Goal: Information Seeking & Learning: Find contact information

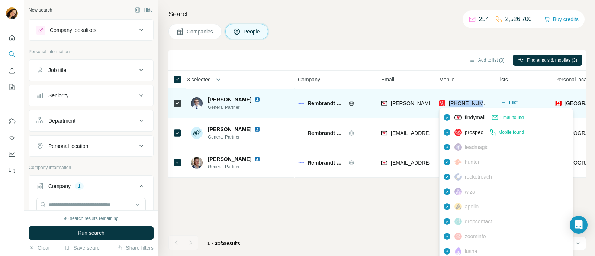
drag, startPoint x: 490, startPoint y: 104, endPoint x: 449, endPoint y: 103, distance: 41.0
click at [449, 103] on td "[PHONE_NUMBER]" at bounding box center [464, 104] width 58 height 30
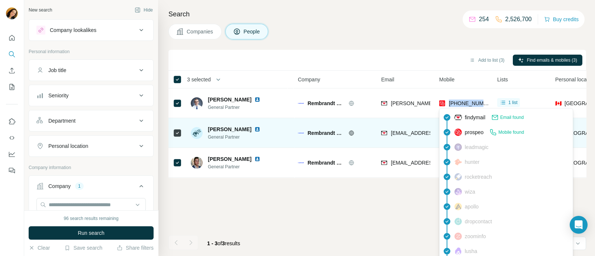
copy span "[PHONE_NUMBER]"
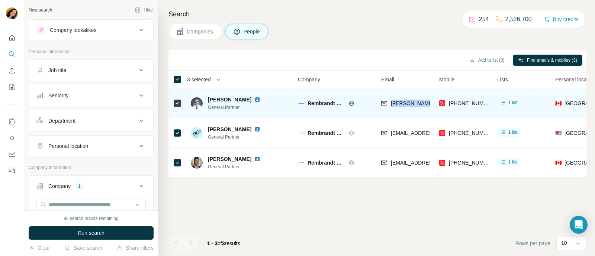
drag, startPoint x: 390, startPoint y: 102, endPoint x: 433, endPoint y: 104, distance: 42.5
click at [433, 104] on td "[PERSON_NAME][EMAIL_ADDRESS][DOMAIN_NAME]" at bounding box center [406, 104] width 58 height 30
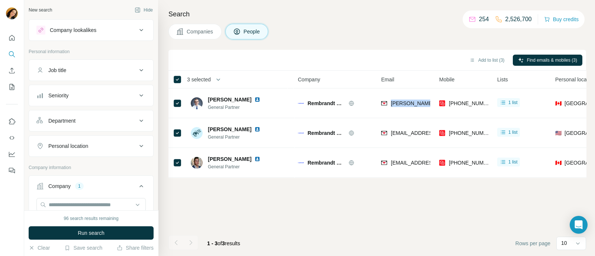
copy span "[PERSON_NAME]"
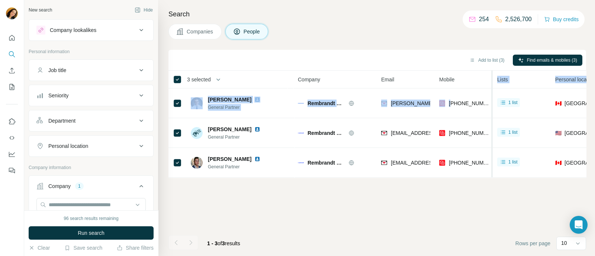
drag, startPoint x: 453, startPoint y: 97, endPoint x: 492, endPoint y: 103, distance: 39.9
click at [492, 103] on table "3 selected People Company Email Mobile Lists Personal location Seniority Depart…" at bounding box center [489, 124] width 640 height 107
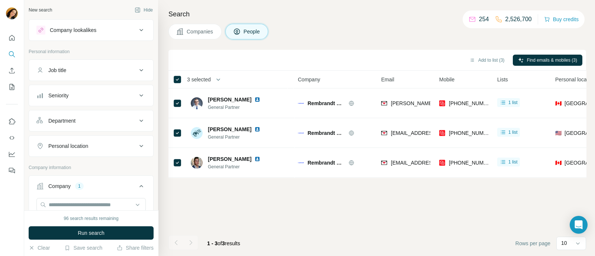
click at [479, 78] on div "Mobile" at bounding box center [463, 79] width 49 height 9
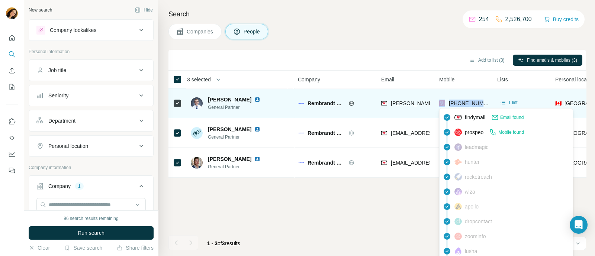
drag, startPoint x: 489, startPoint y: 100, endPoint x: 439, endPoint y: 102, distance: 49.9
click at [439, 102] on td "[PHONE_NUMBER]" at bounding box center [464, 104] width 58 height 30
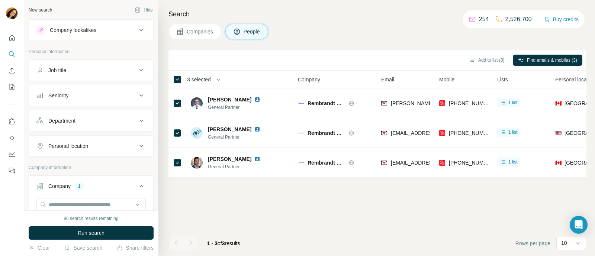
click at [473, 78] on div "Mobile" at bounding box center [463, 79] width 49 height 9
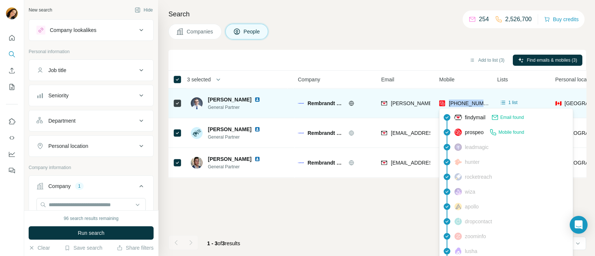
drag, startPoint x: 488, startPoint y: 103, endPoint x: 450, endPoint y: 103, distance: 38.7
click at [450, 103] on div "[PHONE_NUMBER]" at bounding box center [463, 103] width 49 height 20
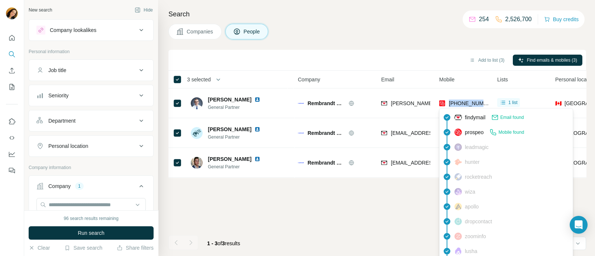
copy span "[PHONE_NUMBER]"
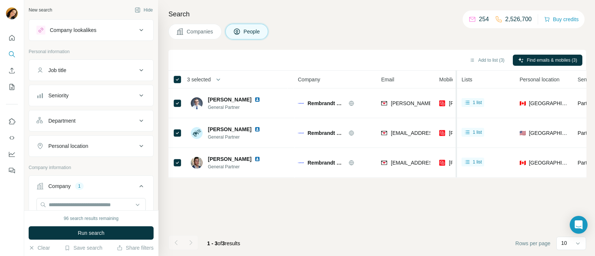
drag, startPoint x: 492, startPoint y: 131, endPoint x: 455, endPoint y: 132, distance: 36.5
click at [455, 132] on table "3 selected People Company Email Mobile Lists Personal location Seniority Depart…" at bounding box center [471, 124] width 604 height 107
drag, startPoint x: 456, startPoint y: 83, endPoint x: 478, endPoint y: 83, distance: 21.6
click at [478, 83] on th "Lists" at bounding box center [484, 80] width 58 height 18
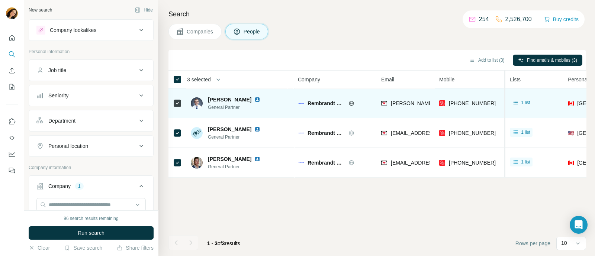
drag, startPoint x: 453, startPoint y: 102, endPoint x: 506, endPoint y: 100, distance: 53.3
click at [506, 100] on table "3 selected People Company Email Mobile Lists Personal location Seniority Depart…" at bounding box center [495, 124] width 653 height 107
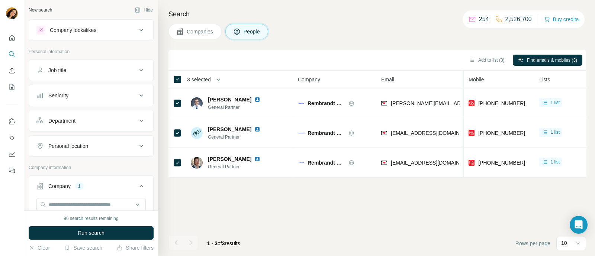
drag, startPoint x: 434, startPoint y: 80, endPoint x: 464, endPoint y: 83, distance: 31.1
click at [0, 0] on tr "3 selected People Company Email Mobile Lists Personal location Seniority Depart…" at bounding box center [0, 0] width 0 height 0
click at [430, 59] on div "Add to list (3) Find emails & mobiles (3)" at bounding box center [377, 60] width 410 height 13
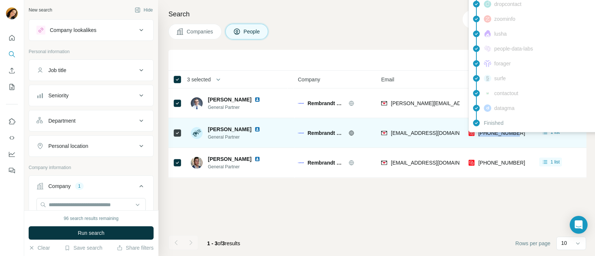
drag, startPoint x: 524, startPoint y: 137, endPoint x: 479, endPoint y: 137, distance: 45.4
click at [479, 137] on div "[PHONE_NUMBER]" at bounding box center [500, 133] width 62 height 20
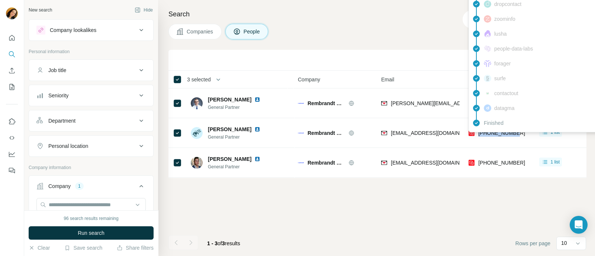
copy span "[PHONE_NUMBER]"
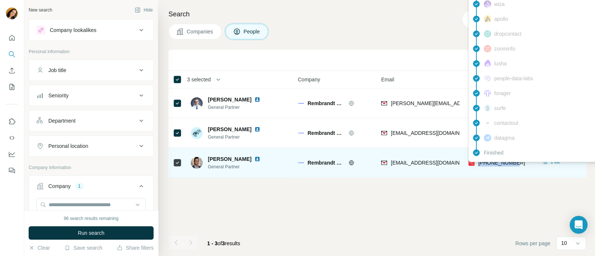
drag, startPoint x: 525, startPoint y: 165, endPoint x: 478, endPoint y: 164, distance: 47.3
click at [478, 164] on div "[PHONE_NUMBER]" at bounding box center [500, 163] width 62 height 20
copy span "[PHONE_NUMBER]"
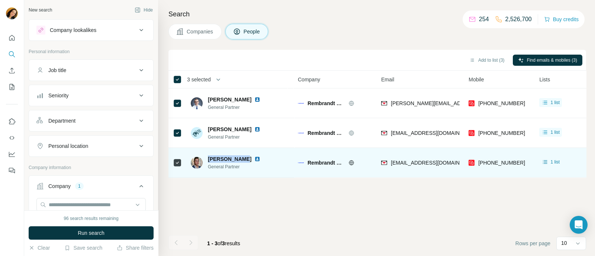
drag, startPoint x: 209, startPoint y: 159, endPoint x: 241, endPoint y: 159, distance: 32.4
click at [241, 159] on div "[PERSON_NAME]" at bounding box center [238, 159] width 61 height 7
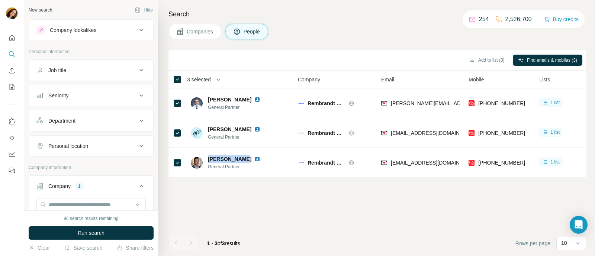
copy span "[PERSON_NAME]"
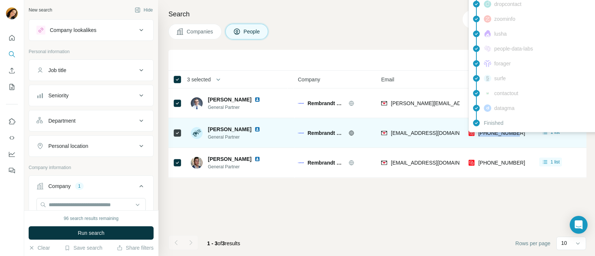
drag, startPoint x: 523, startPoint y: 134, endPoint x: 477, endPoint y: 136, distance: 45.8
click at [477, 136] on div "[PHONE_NUMBER]" at bounding box center [500, 133] width 62 height 20
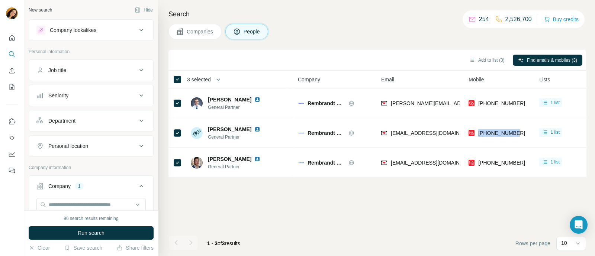
copy span "[PHONE_NUMBER]"
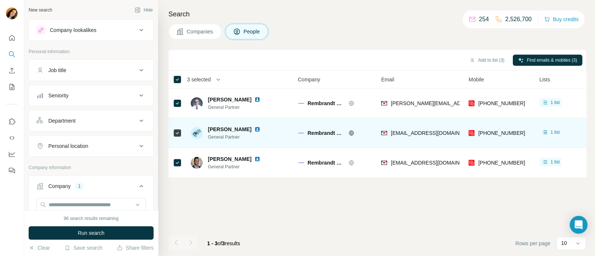
click at [457, 134] on div "[EMAIL_ADDRESS][DOMAIN_NAME]" at bounding box center [420, 133] width 79 height 20
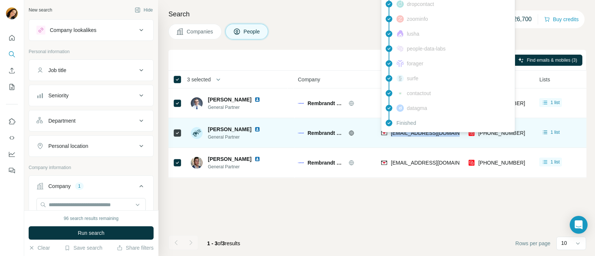
drag, startPoint x: 457, startPoint y: 134, endPoint x: 392, endPoint y: 135, distance: 64.8
click at [392, 135] on div "[EMAIL_ADDRESS][DOMAIN_NAME]" at bounding box center [420, 133] width 79 height 20
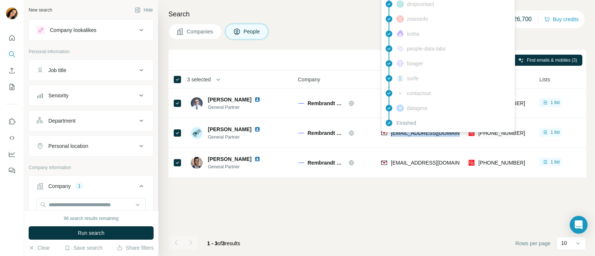
copy span "[EMAIL_ADDRESS][DOMAIN_NAME]"
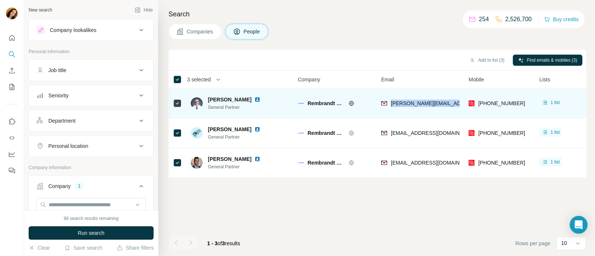
drag, startPoint x: 460, startPoint y: 99, endPoint x: 390, endPoint y: 99, distance: 70.0
click at [390, 99] on div "[PERSON_NAME][EMAIL_ADDRESS][DOMAIN_NAME]" at bounding box center [420, 103] width 79 height 20
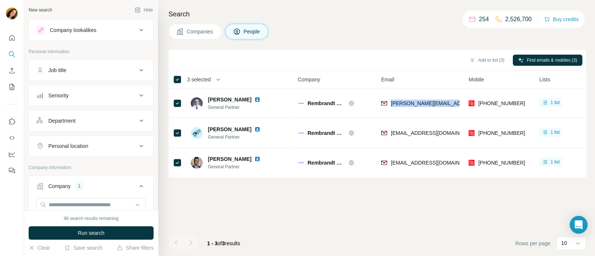
copy span "[PERSON_NAME][EMAIL_ADDRESS][DOMAIN_NAME]"
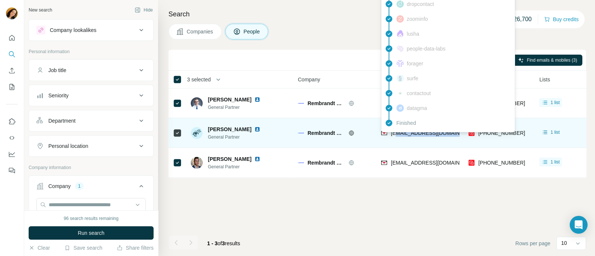
drag, startPoint x: 455, startPoint y: 132, endPoint x: 399, endPoint y: 133, distance: 56.9
click at [399, 133] on div "[EMAIL_ADDRESS][DOMAIN_NAME]" at bounding box center [420, 133] width 79 height 20
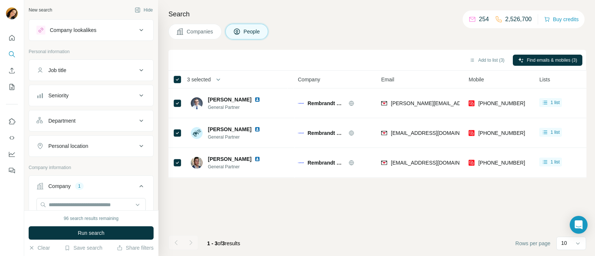
drag, startPoint x: 277, startPoint y: 215, endPoint x: 411, endPoint y: 154, distance: 146.9
click at [277, 215] on div "Add to list (3) Find emails & mobiles (3) 3 selected People Company Email Mobil…" at bounding box center [378, 153] width 418 height 207
click at [442, 211] on div "Add to list (3) Find emails & mobiles (3) 3 selected People Company Email Mobil…" at bounding box center [378, 153] width 418 height 207
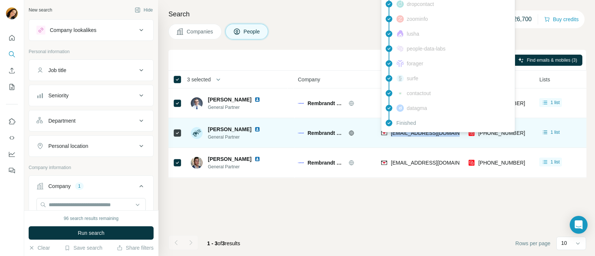
drag, startPoint x: 458, startPoint y: 133, endPoint x: 390, endPoint y: 133, distance: 68.1
click at [390, 133] on div "[EMAIL_ADDRESS][DOMAIN_NAME]" at bounding box center [420, 133] width 79 height 20
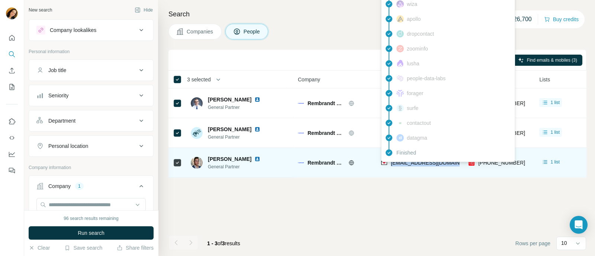
drag, startPoint x: 462, startPoint y: 166, endPoint x: 390, endPoint y: 166, distance: 71.8
click at [390, 166] on td "[EMAIL_ADDRESS][DOMAIN_NAME]" at bounding box center [420, 163] width 87 height 30
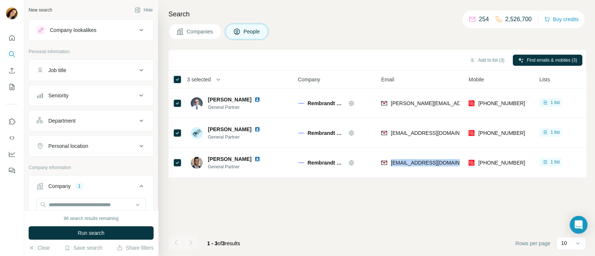
click at [187, 29] on span "Companies" at bounding box center [200, 31] width 27 height 7
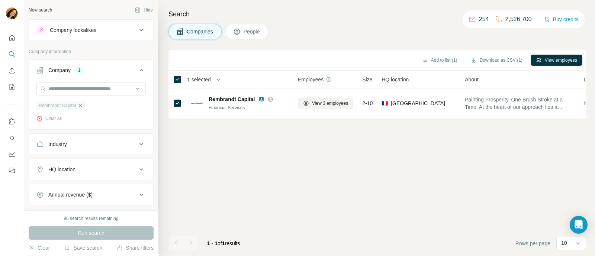
click at [79, 108] on icon "button" at bounding box center [80, 106] width 6 height 6
click at [85, 90] on input "text" at bounding box center [90, 88] width 109 height 13
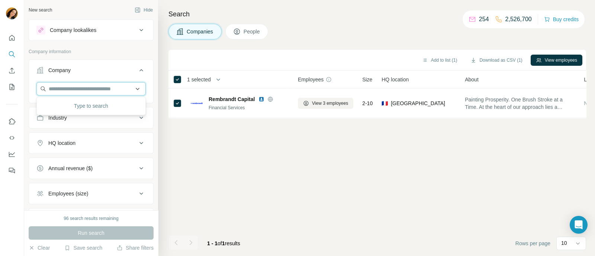
paste input "**********"
type input "**********"
click at [130, 89] on input "**********" at bounding box center [90, 88] width 109 height 13
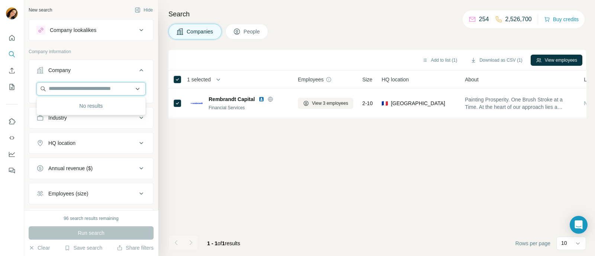
paste input "**********"
type input "**********"
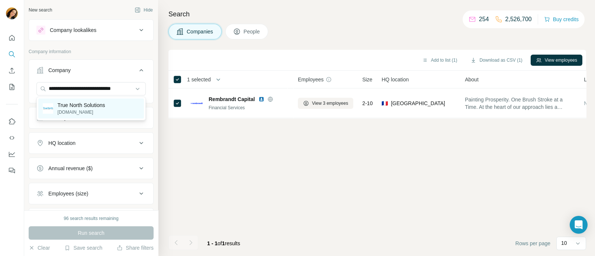
click at [111, 102] on div "True North Solutions [DOMAIN_NAME]" at bounding box center [91, 109] width 106 height 20
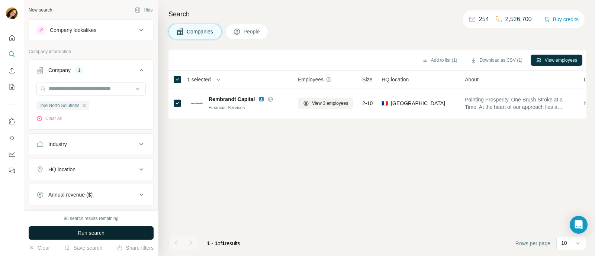
click at [76, 228] on button "Run search" at bounding box center [91, 233] width 125 height 13
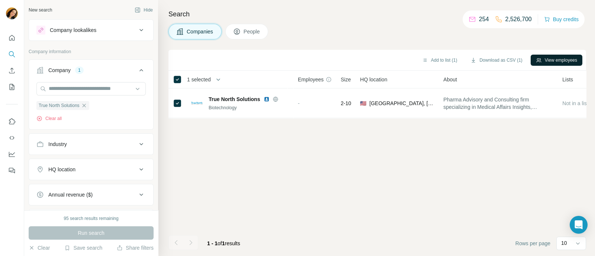
click at [562, 58] on button "View employees" at bounding box center [557, 60] width 52 height 11
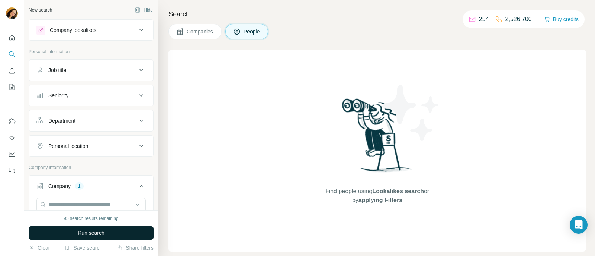
click at [99, 230] on span "Run search" at bounding box center [91, 233] width 27 height 7
